Goal: Task Accomplishment & Management: Complete application form

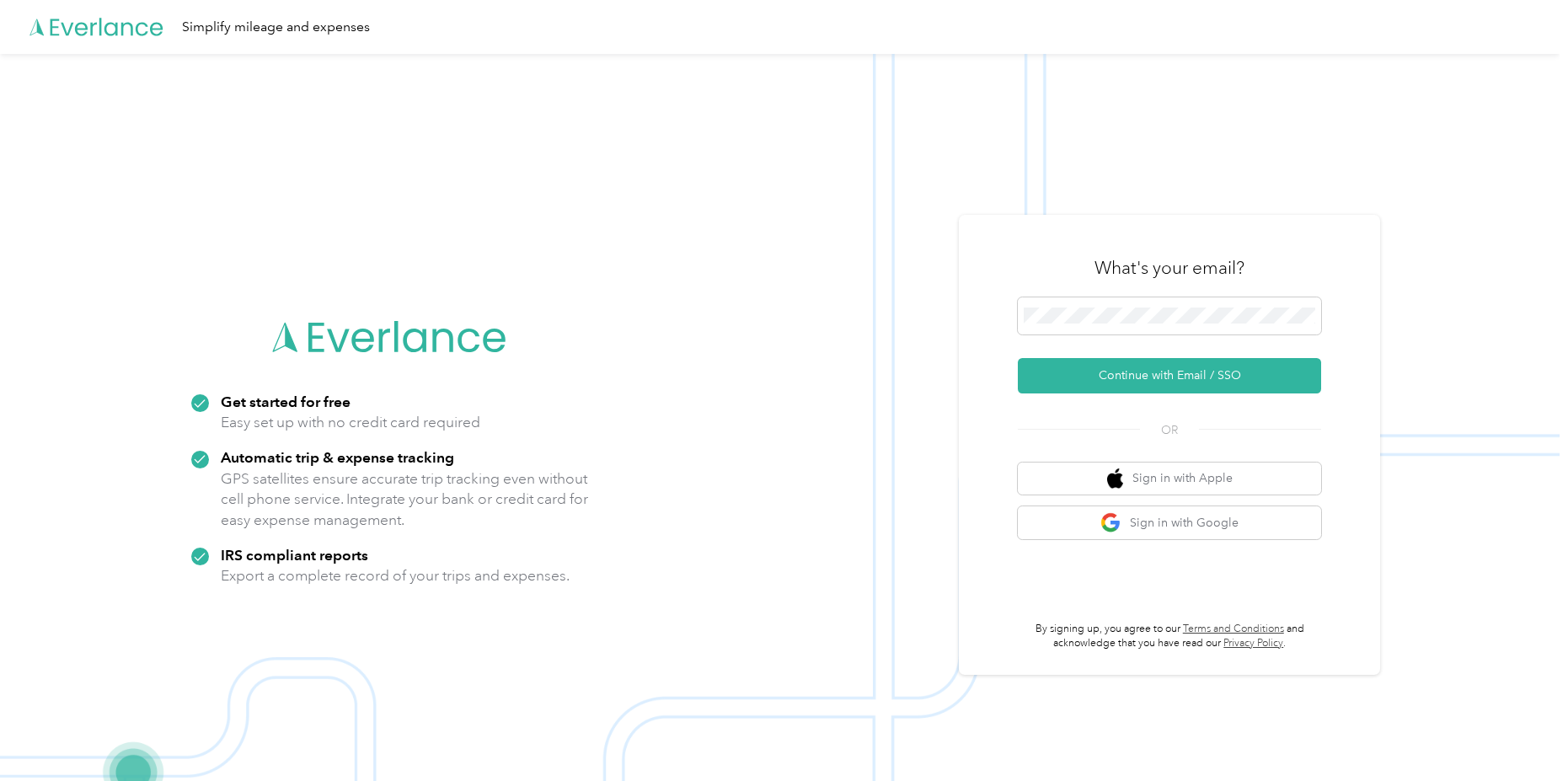
click at [1145, 372] on button "Continue with Email / SSO" at bounding box center [1170, 376] width 303 height 35
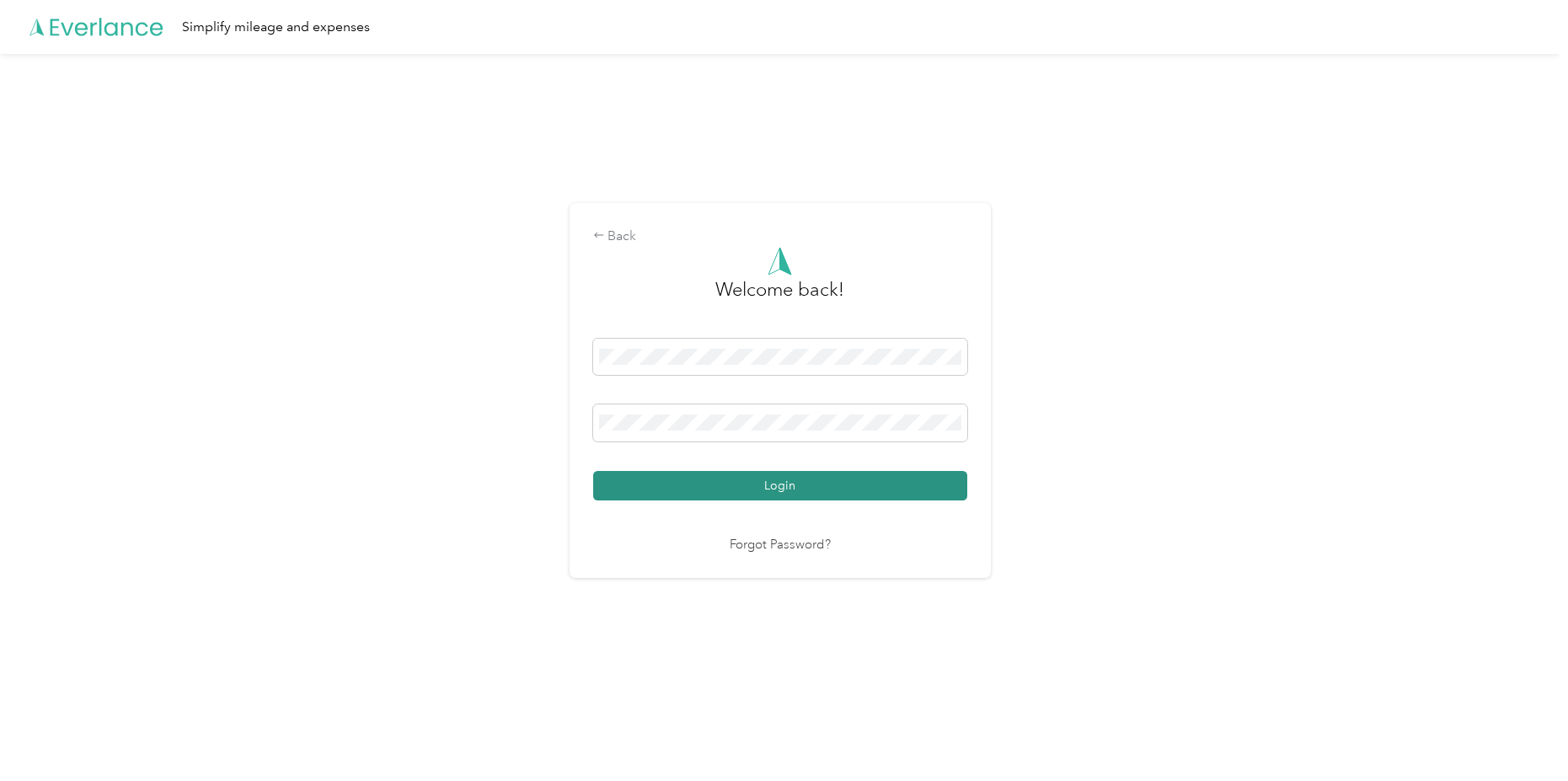
click at [814, 498] on button "Login" at bounding box center [780, 486] width 374 height 30
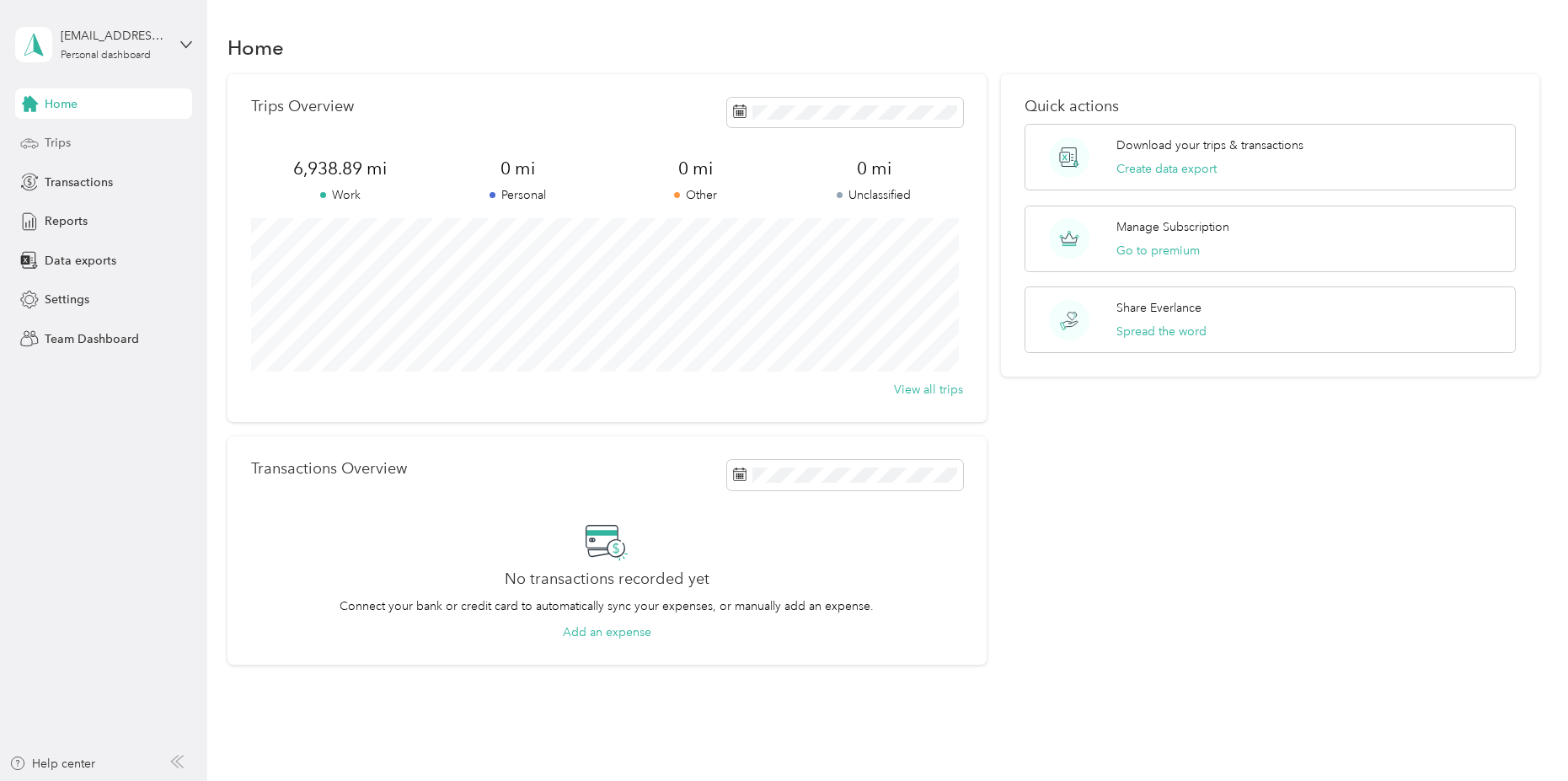
click at [58, 138] on span "Trips" at bounding box center [57, 143] width 27 height 18
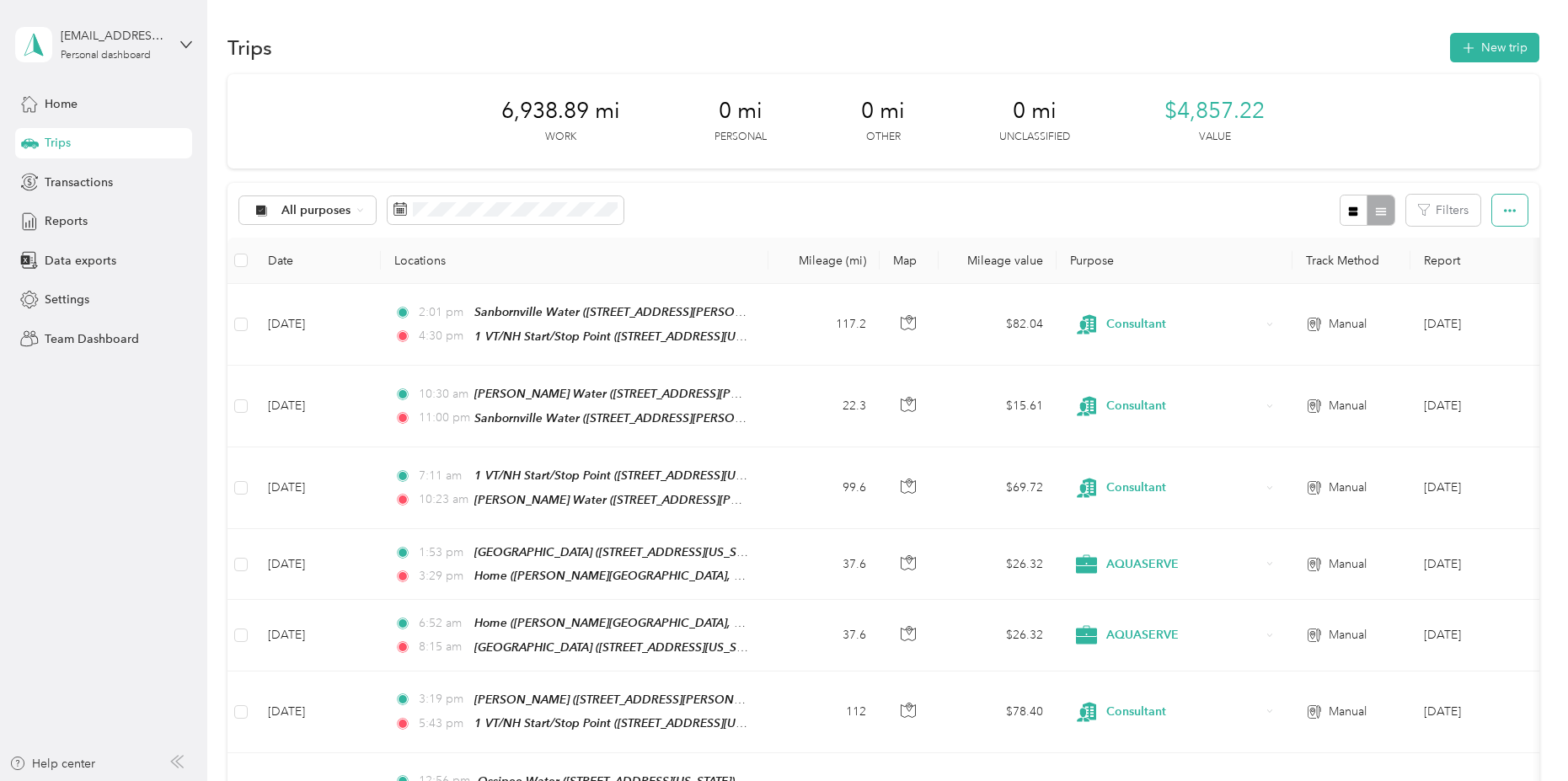
click at [1514, 217] on button "button" at bounding box center [1510, 210] width 35 height 31
click at [1477, 44] on button "New trip" at bounding box center [1494, 47] width 90 height 30
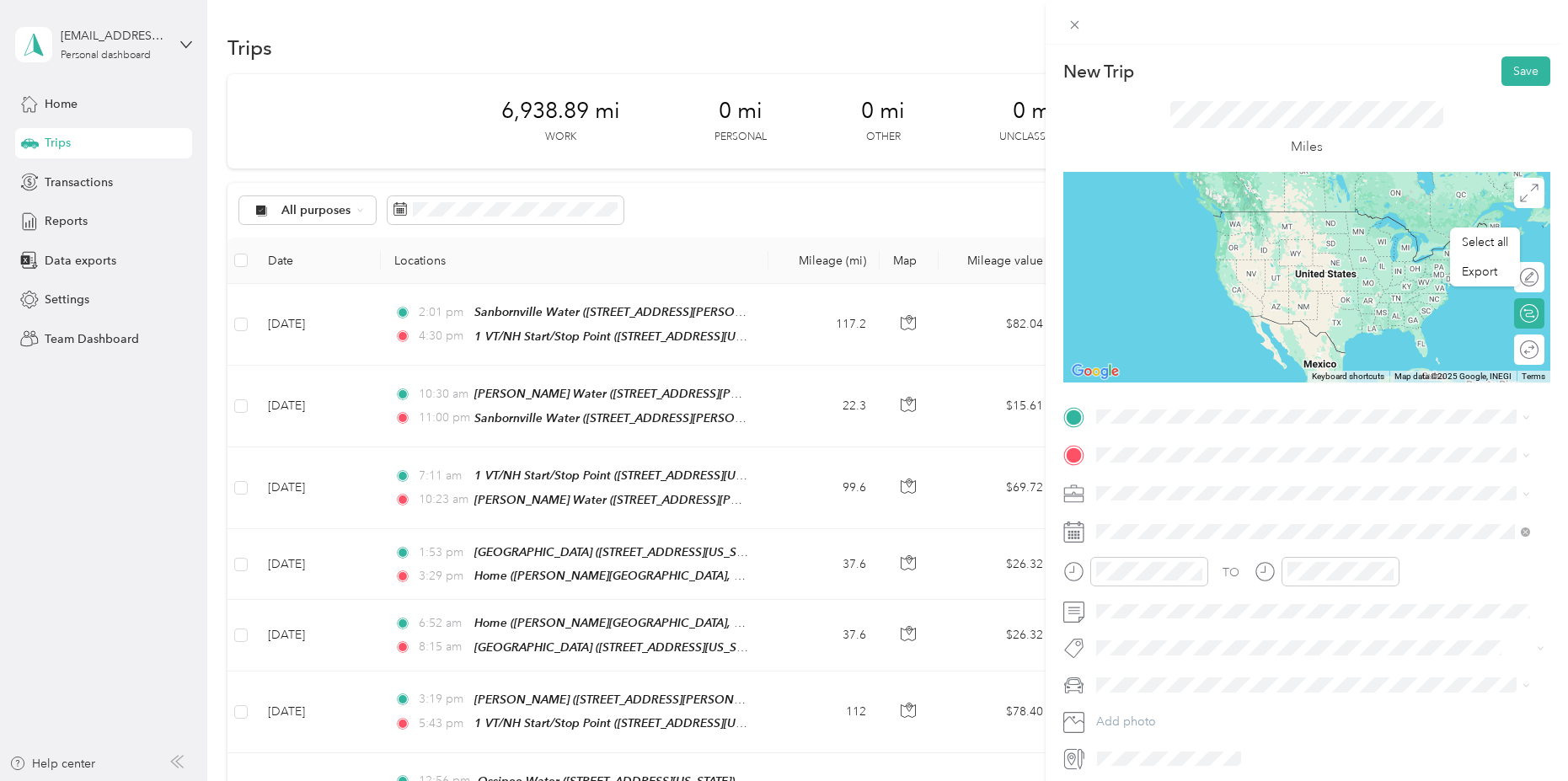
click at [1140, 502] on div "[PERSON_NAME] Water & Sewer [STREET_ADDRESS][PERSON_NAME][US_STATE]" at bounding box center [1312, 493] width 422 height 41
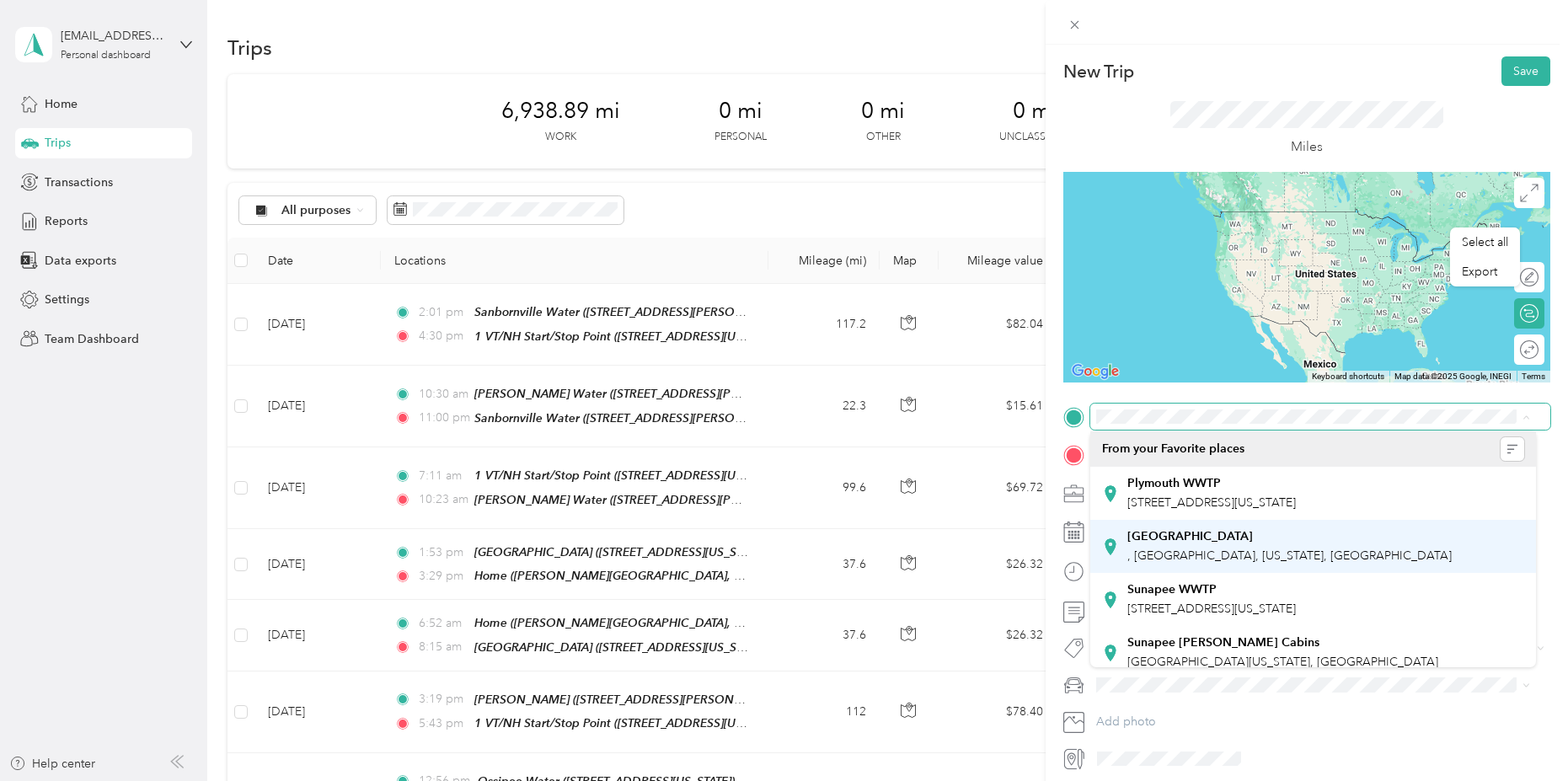
click at [1178, 554] on span ", [GEOGRAPHIC_DATA], [US_STATE], [GEOGRAPHIC_DATA]" at bounding box center [1290, 556] width 325 height 15
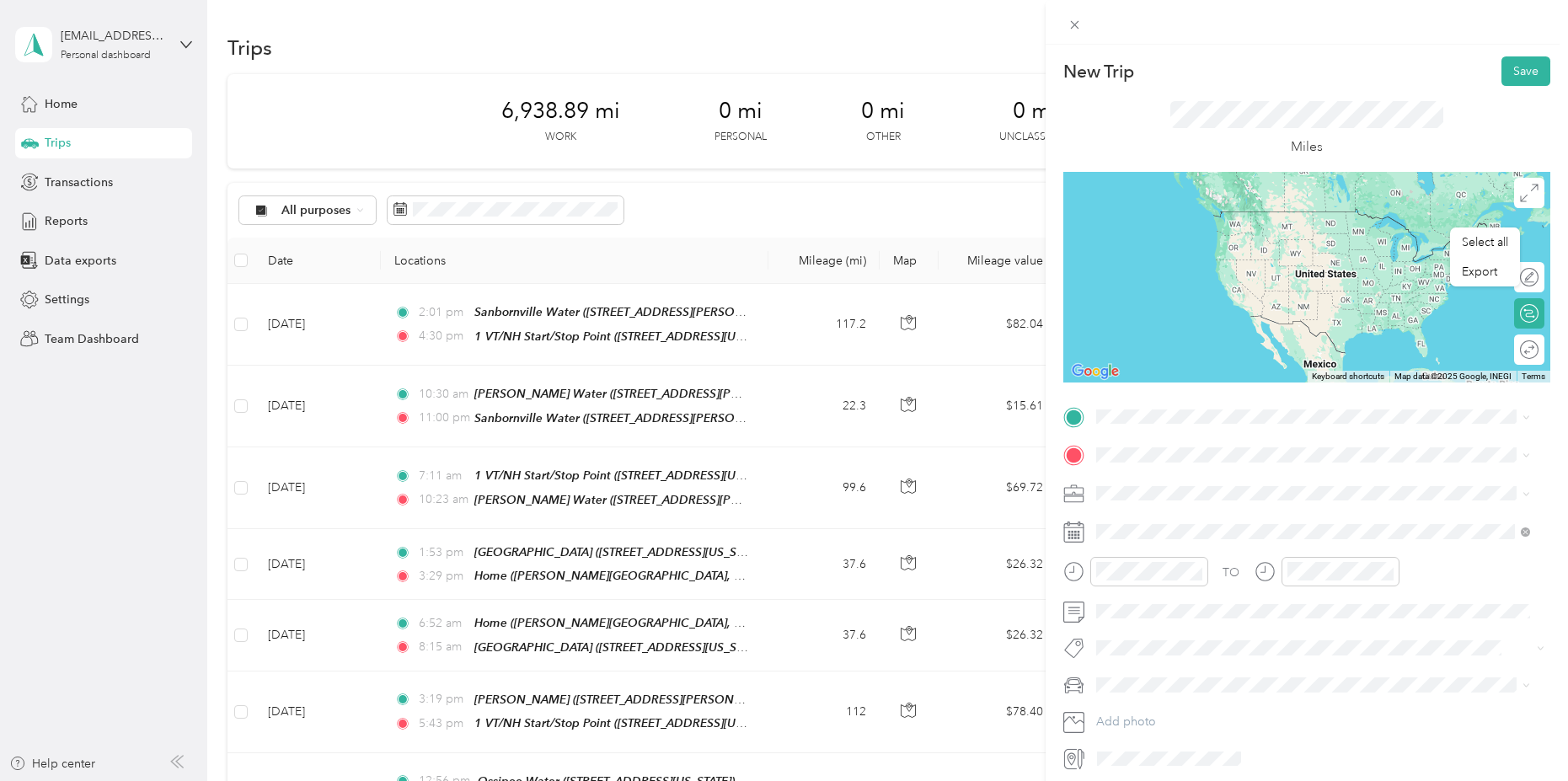
click at [1208, 538] on div "Lincoln WWTP" at bounding box center [1211, 533] width 168 height 15
